Goal: Find contact information: Find contact information

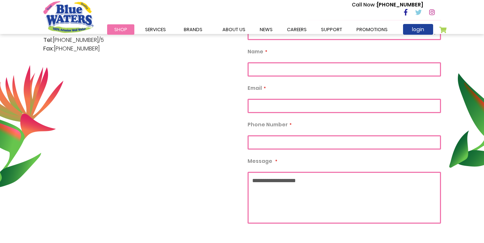
scroll to position [212, 0]
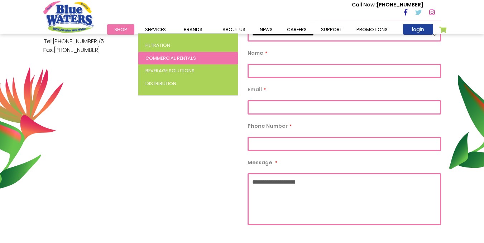
click at [157, 57] on span "Commercial Rentals" at bounding box center [170, 58] width 50 height 7
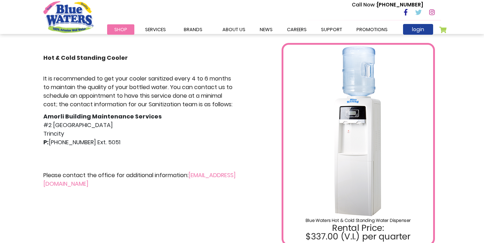
scroll to position [141, 0]
drag, startPoint x: 156, startPoint y: 185, endPoint x: 40, endPoint y: 188, distance: 115.4
click at [40, 188] on div "Hot & Cold Standing Cooler It is recommended to get your cooler sanitized every…" at bounding box center [140, 144] width 204 height 203
copy link "[EMAIL_ADDRESS][DOMAIN_NAME]"
